Goal: Transaction & Acquisition: Complete application form

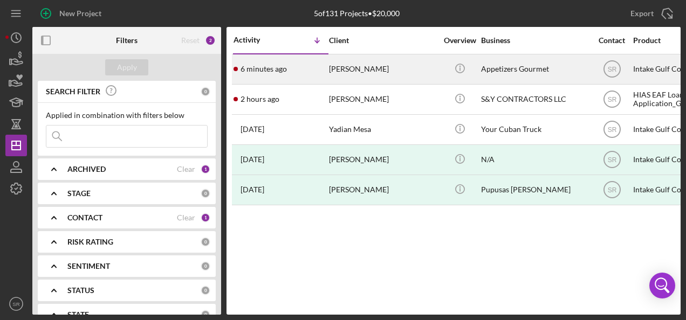
click at [341, 70] on div "[PERSON_NAME]" at bounding box center [383, 69] width 108 height 29
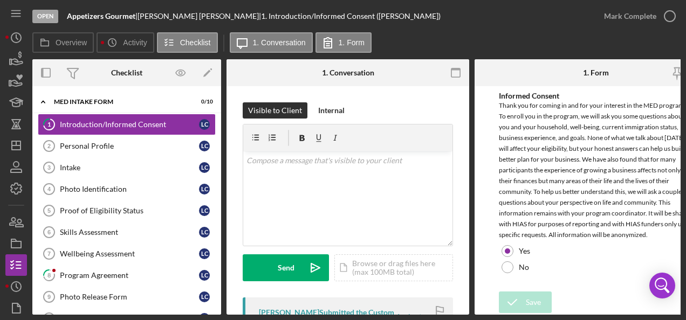
scroll to position [3, 0]
click at [97, 272] on div "Program Agreement" at bounding box center [129, 275] width 139 height 9
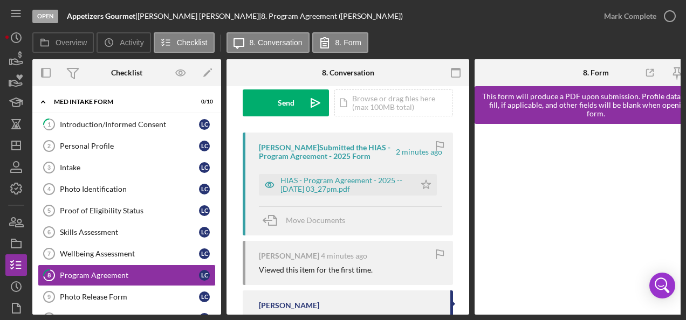
scroll to position [108, 0]
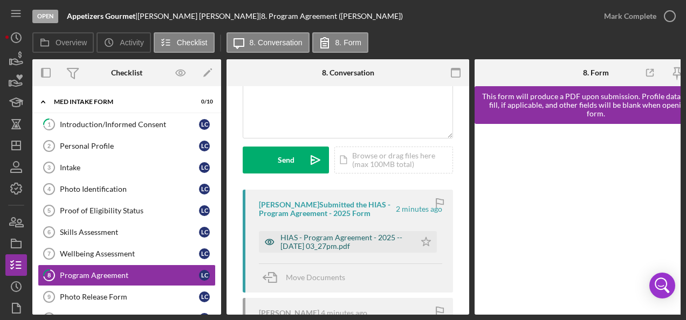
click at [306, 237] on div "HIAS - Program Agreement - 2025 -- [DATE] 03_27pm.pdf" at bounding box center [344, 241] width 129 height 17
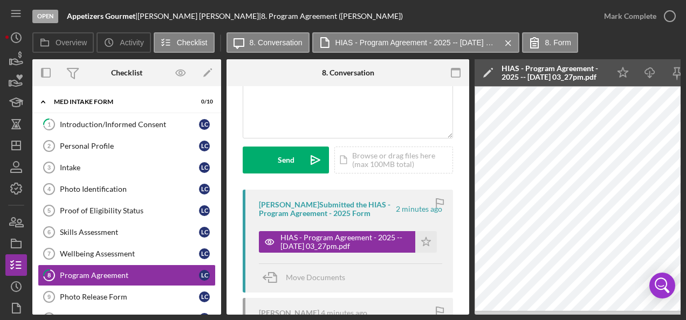
scroll to position [0, 0]
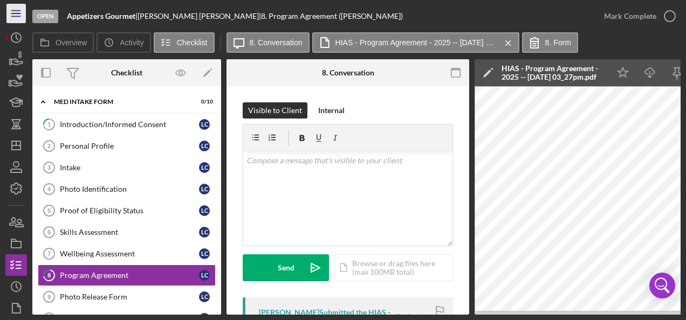
click at [14, 15] on icon "Icon/Menu" at bounding box center [16, 14] width 24 height 24
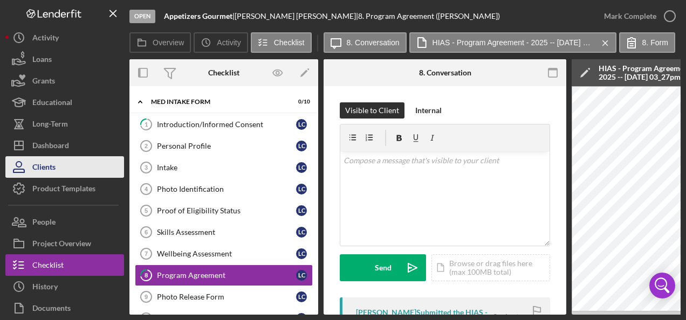
click at [61, 165] on button "Clients" at bounding box center [64, 167] width 119 height 22
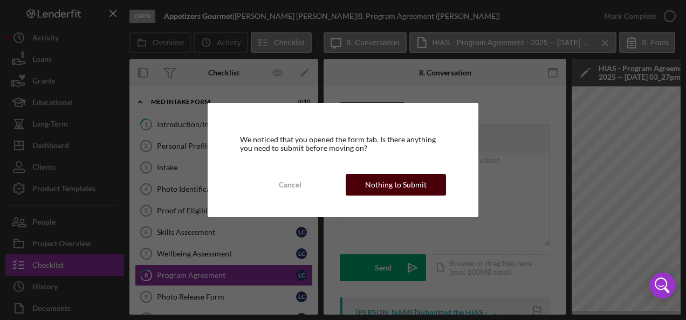
click at [374, 178] on div "Nothing to Submit" at bounding box center [395, 185] width 61 height 22
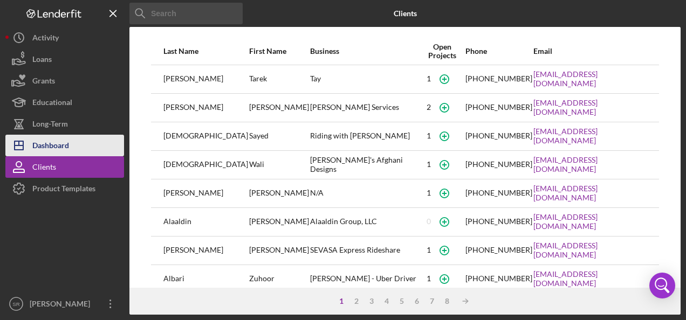
click at [72, 137] on button "Icon/Dashboard Dashboard" at bounding box center [64, 146] width 119 height 22
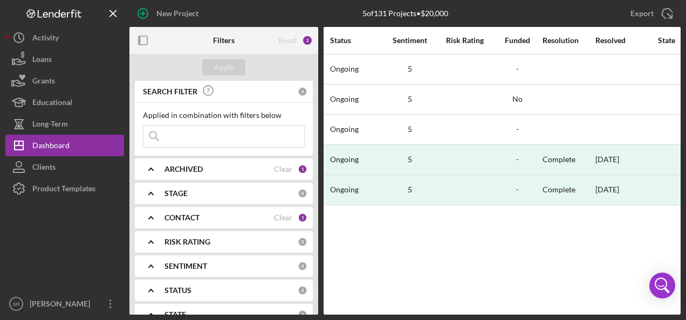
scroll to position [0, 932]
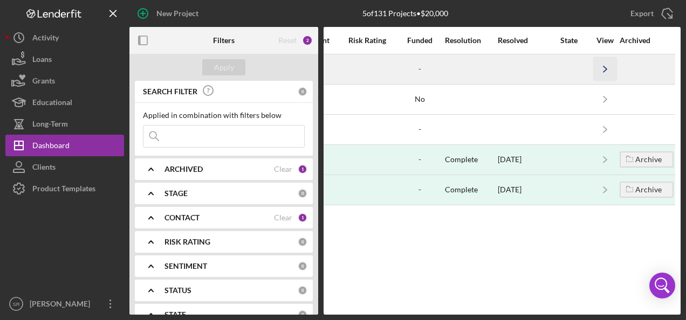
click at [601, 70] on icon "Icon/Navigate" at bounding box center [605, 69] width 24 height 24
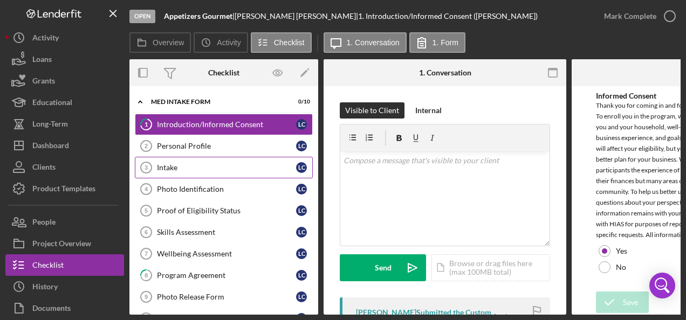
click at [188, 164] on div "Intake" at bounding box center [226, 167] width 139 height 9
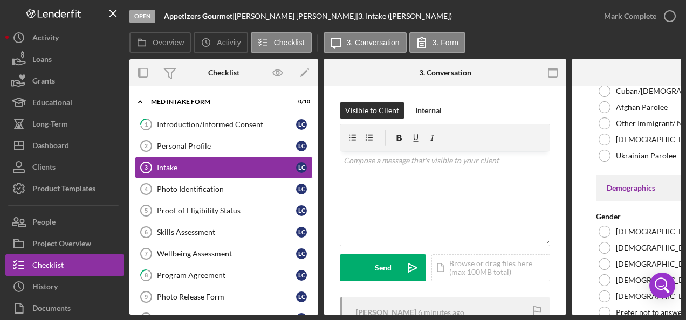
click at [135, 16] on div "Open" at bounding box center [142, 16] width 26 height 13
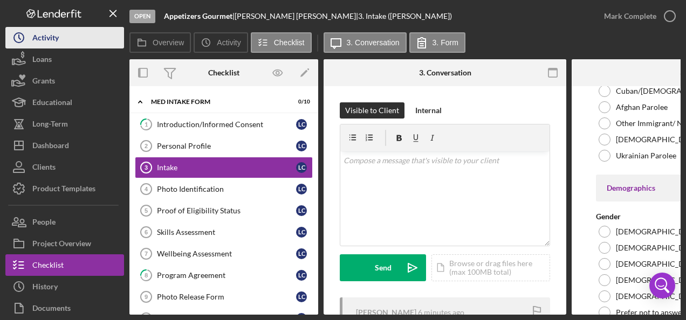
click at [53, 37] on div "Activity" at bounding box center [45, 39] width 26 height 24
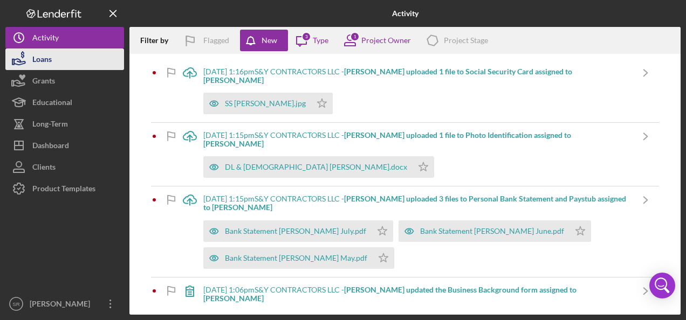
click at [59, 58] on button "Loans" at bounding box center [64, 60] width 119 height 22
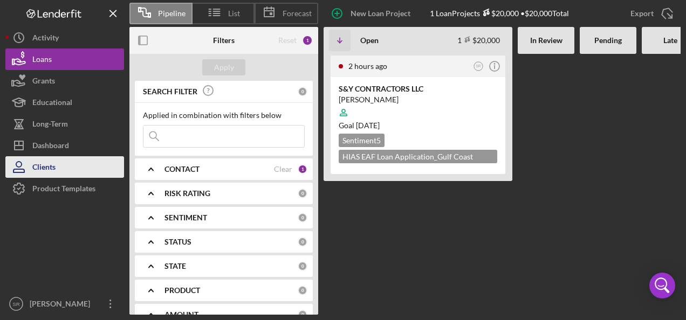
click at [57, 166] on button "Clients" at bounding box center [64, 167] width 119 height 22
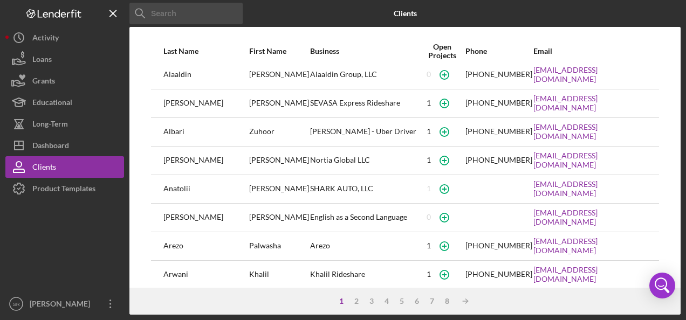
scroll to position [162, 0]
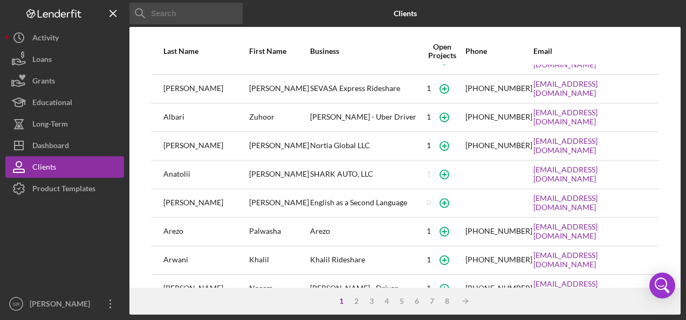
click at [310, 190] on div "English as a Second Language" at bounding box center [364, 203] width 109 height 27
click at [310, 164] on div "SHARK AUTO, LLC" at bounding box center [364, 174] width 109 height 27
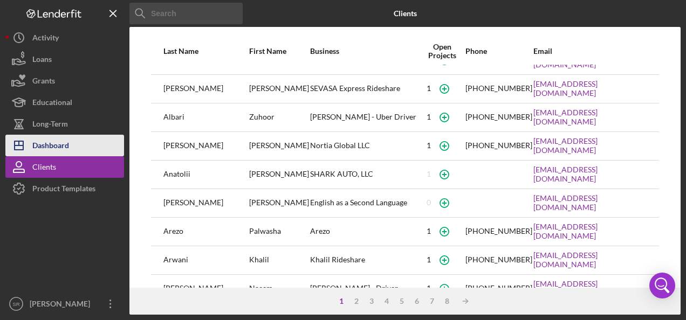
click at [72, 145] on button "Icon/Dashboard Dashboard" at bounding box center [64, 146] width 119 height 22
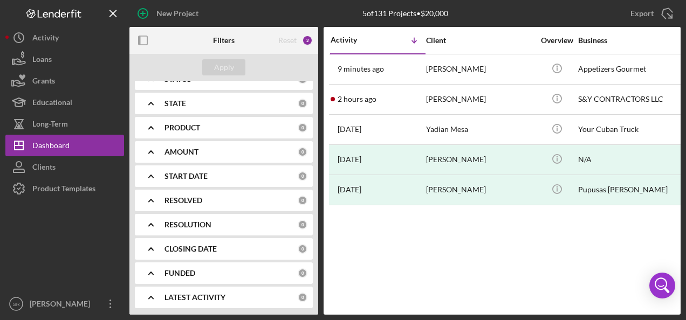
scroll to position [212, 0]
click at [199, 270] on div "FUNDED" at bounding box center [230, 272] width 133 height 9
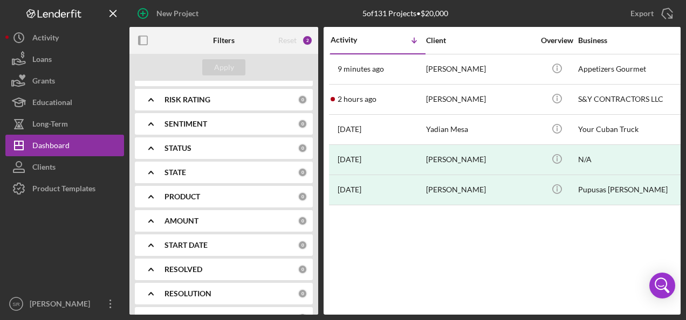
scroll to position [0, 0]
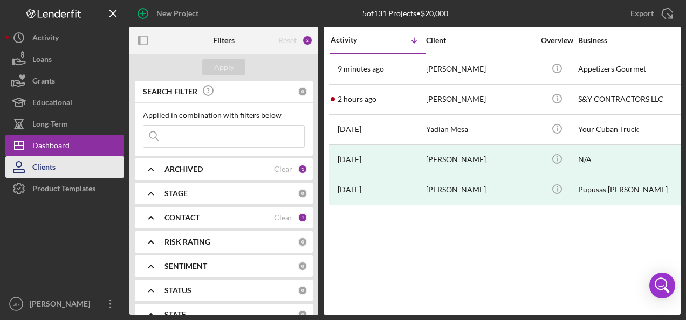
click at [93, 174] on button "Clients" at bounding box center [64, 167] width 119 height 22
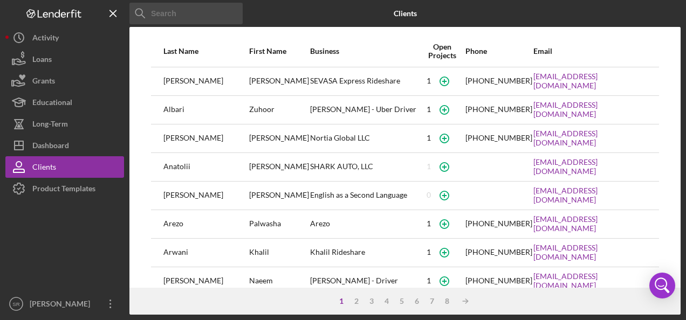
scroll to position [214, 0]
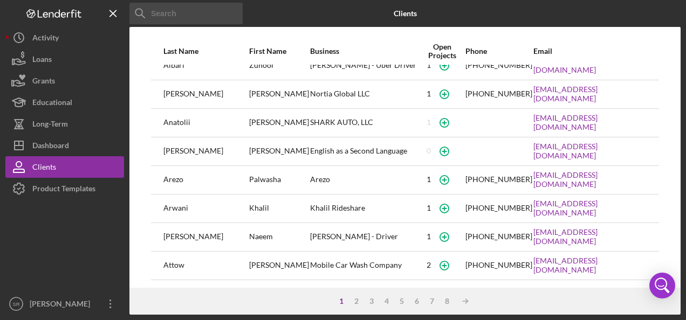
click at [465, 232] on div "[PHONE_NUMBER]" at bounding box center [498, 236] width 67 height 9
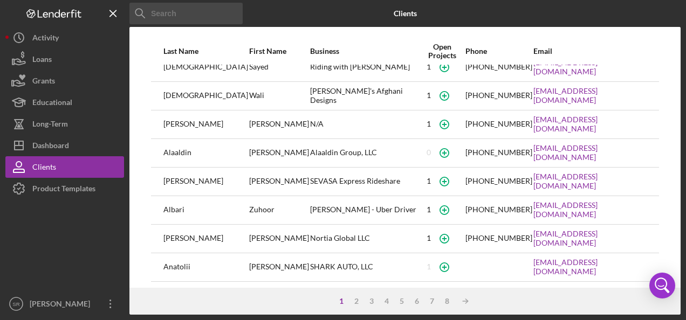
scroll to position [0, 0]
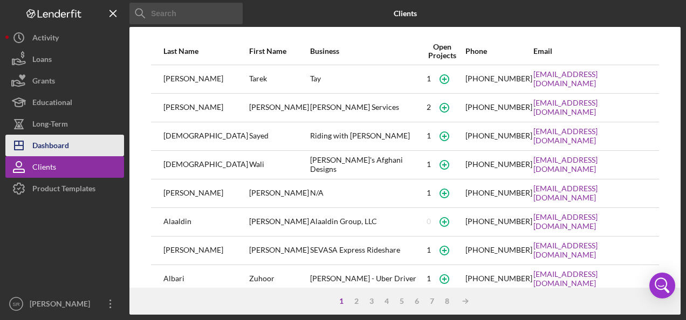
click at [69, 140] on div "Dashboard" at bounding box center [50, 147] width 37 height 24
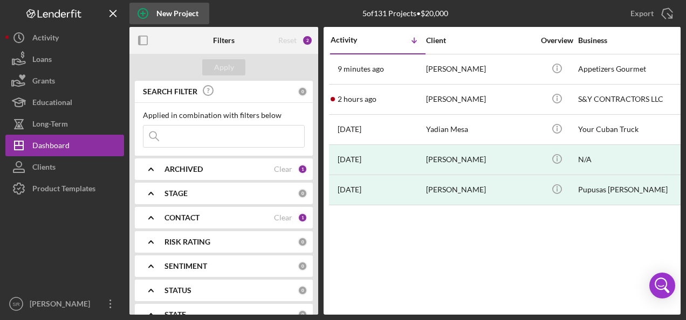
click at [148, 11] on icon "button" at bounding box center [142, 13] width 27 height 27
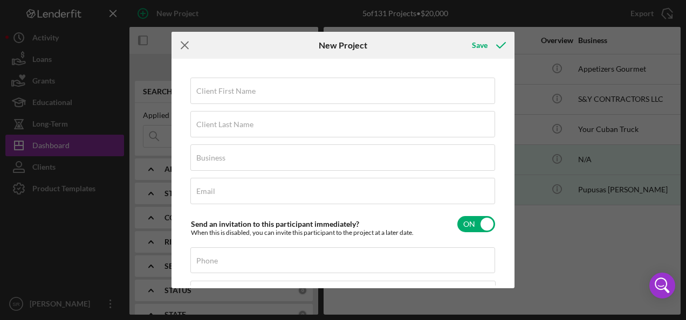
click at [183, 48] on icon "Icon/Menu Close" at bounding box center [184, 45] width 27 height 27
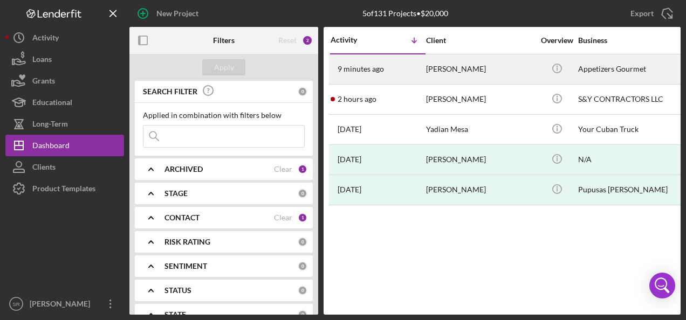
click at [423, 68] on div "9 minutes ago [PERSON_NAME]" at bounding box center [378, 69] width 94 height 29
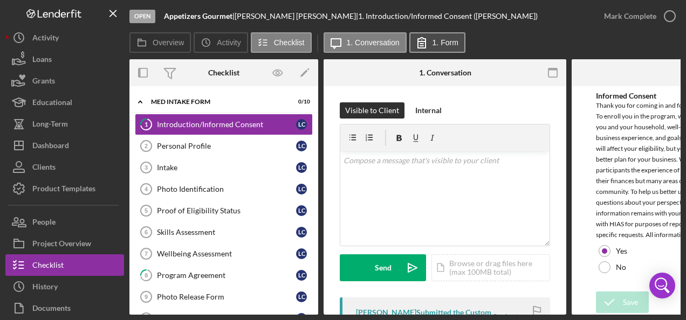
click at [438, 45] on label "1. Form" at bounding box center [445, 42] width 26 height 9
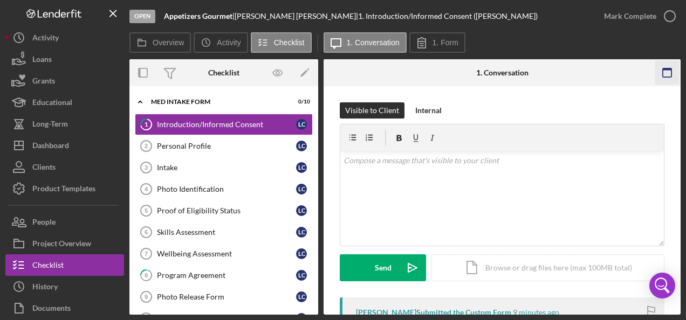
click at [669, 72] on icon "button" at bounding box center [667, 73] width 24 height 24
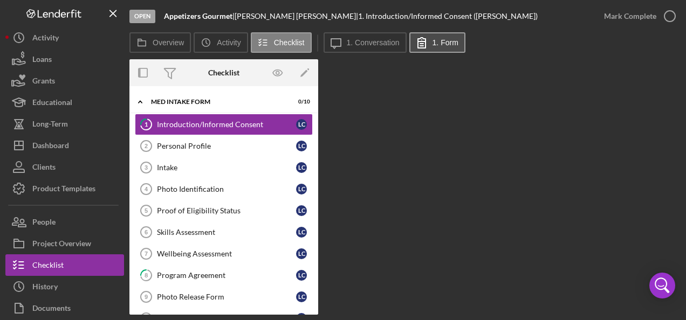
click at [449, 41] on label "1. Form" at bounding box center [445, 42] width 26 height 9
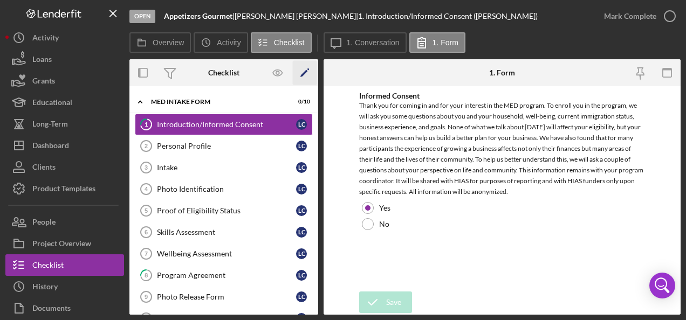
click at [303, 74] on polygon "button" at bounding box center [304, 74] width 8 height 8
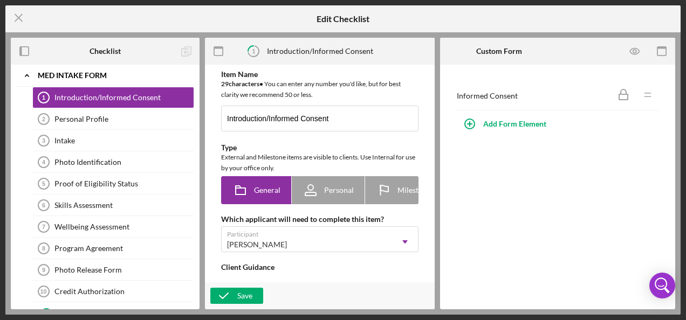
type textarea "<div>Welcome to the MED Program! Please answer the informed consent question to…"
click at [73, 120] on div "Personal Profile" at bounding box center [123, 119] width 139 height 9
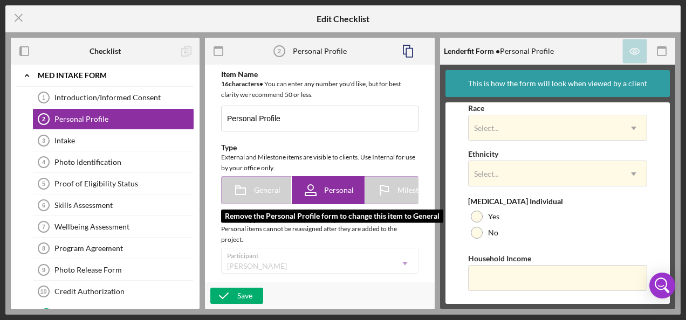
click at [258, 190] on span "General" at bounding box center [267, 190] width 26 height 9
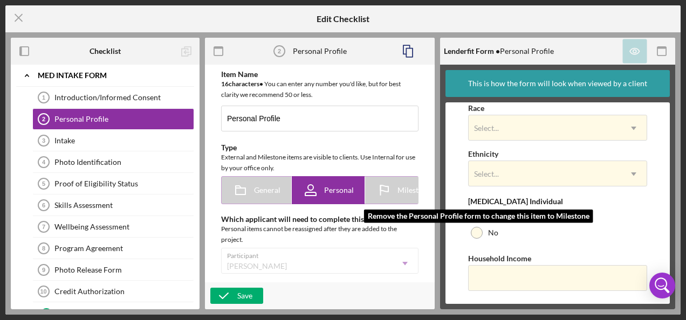
click at [374, 185] on icon at bounding box center [383, 190] width 27 height 27
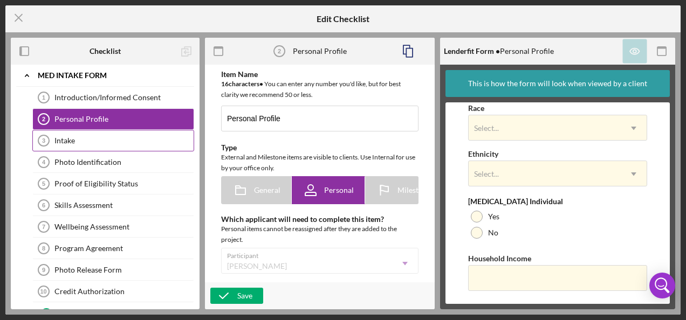
click at [99, 139] on div "Intake" at bounding box center [123, 140] width 139 height 9
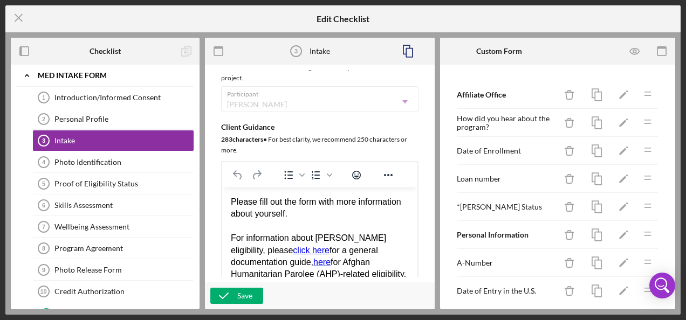
click at [401, 104] on div "Participant [PERSON_NAME] Icon/Dropdown Arrow" at bounding box center [319, 99] width 197 height 26
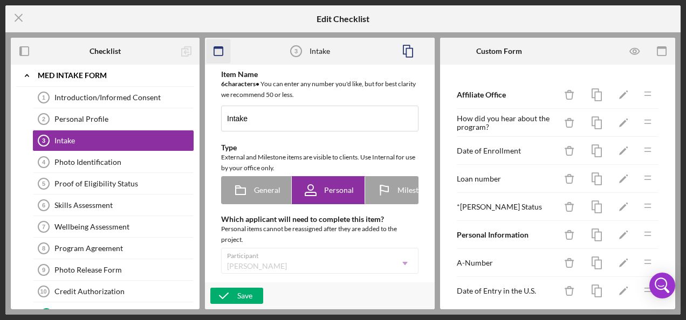
click at [219, 52] on icon "button" at bounding box center [219, 51] width 24 height 24
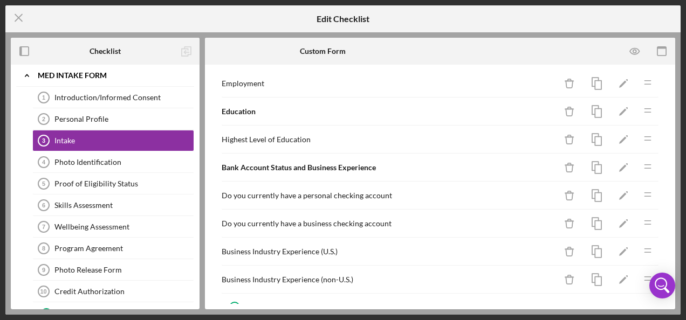
scroll to position [698, 0]
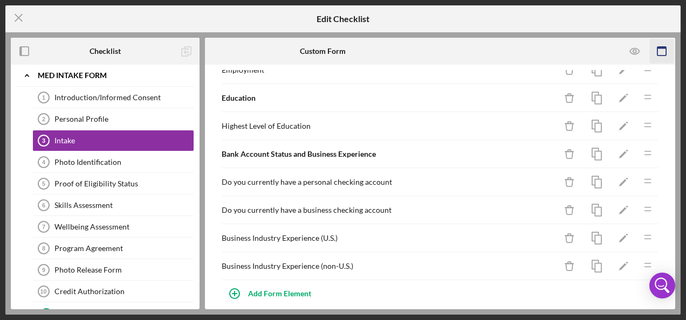
click at [659, 51] on icon "button" at bounding box center [662, 51] width 24 height 24
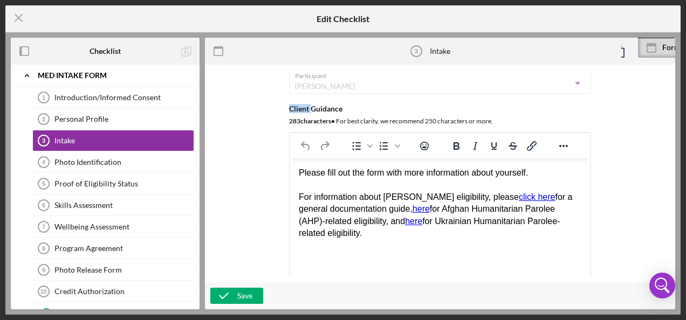
scroll to position [0, 0]
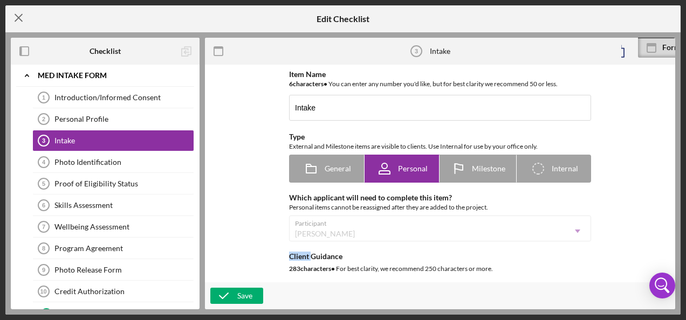
click at [18, 15] on icon "Icon/Menu Close" at bounding box center [18, 17] width 27 height 27
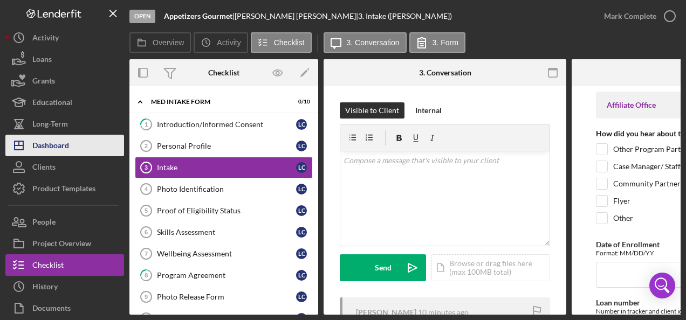
click at [70, 139] on button "Icon/Dashboard Dashboard" at bounding box center [64, 146] width 119 height 22
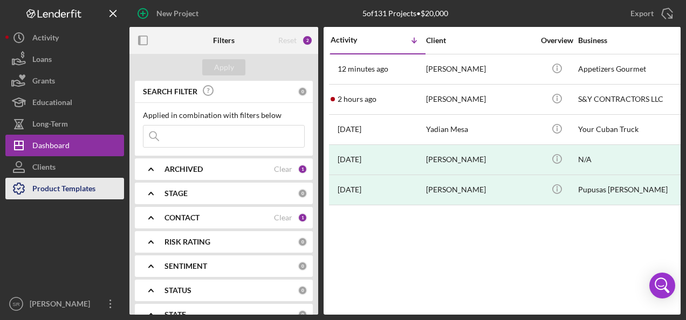
click at [80, 182] on div "Product Templates" at bounding box center [63, 190] width 63 height 24
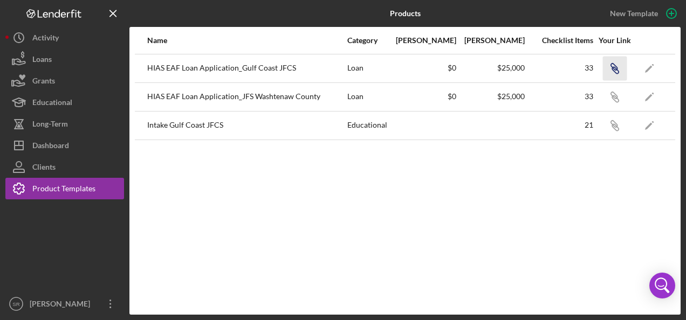
click at [614, 68] on icon "Icon/Link" at bounding box center [614, 68] width 24 height 24
click at [613, 64] on icon "Icon/Link" at bounding box center [614, 68] width 24 height 24
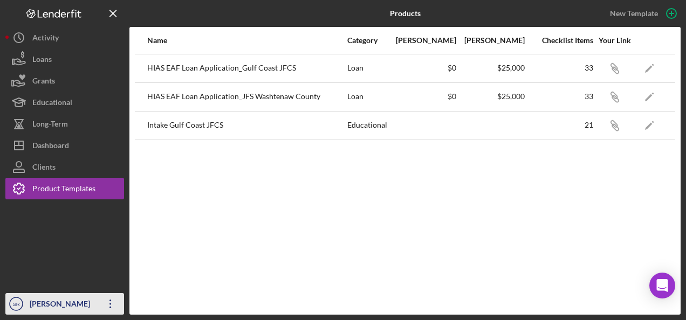
click at [107, 308] on icon "Icon/Overflow" at bounding box center [110, 304] width 27 height 27
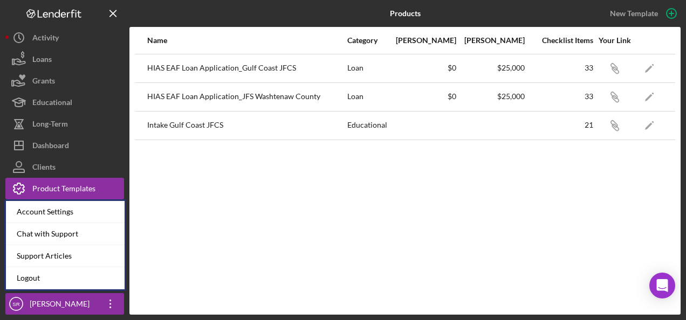
click at [219, 215] on div "Name Category Min Amount Max Amount Checklist Items Your Link HIAS EAF Loan App…" at bounding box center [404, 171] width 551 height 288
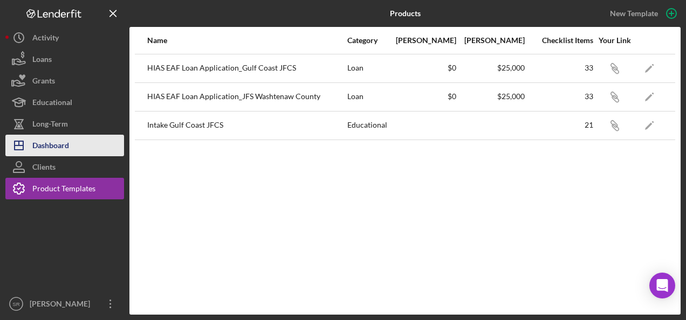
click at [57, 147] on div "Dashboard" at bounding box center [50, 147] width 37 height 24
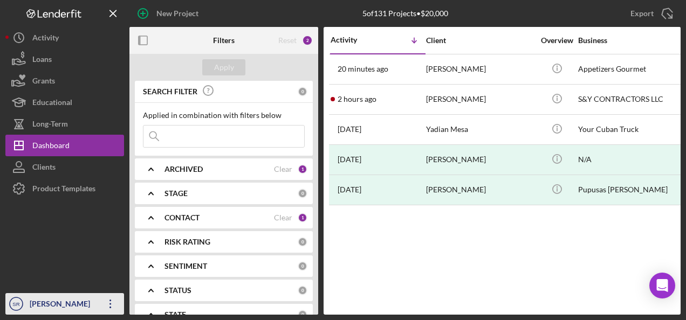
click at [107, 304] on icon "Icon/Overflow" at bounding box center [110, 304] width 27 height 27
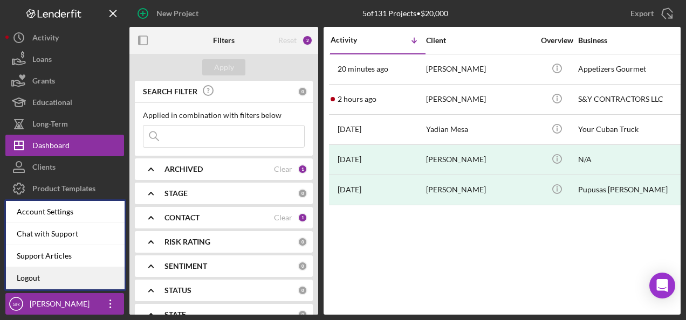
click at [43, 279] on link "Logout" at bounding box center [65, 278] width 119 height 22
